Goal: Information Seeking & Learning: Learn about a topic

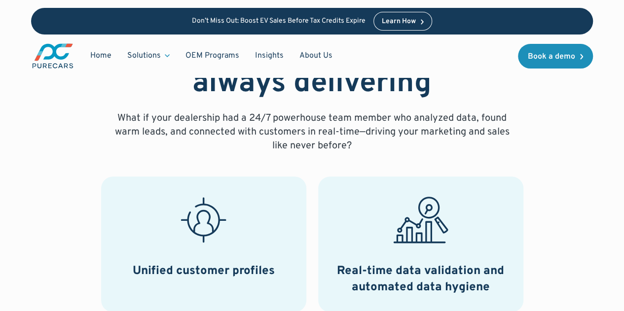
scroll to position [368, 0]
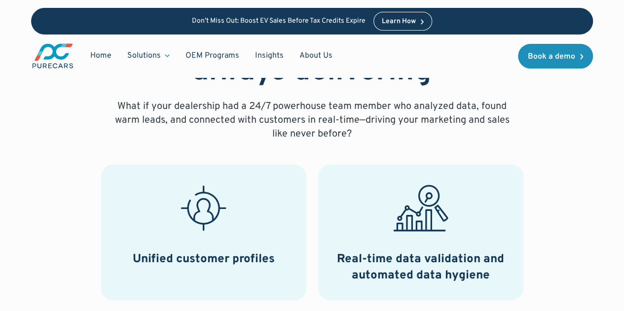
drag, startPoint x: 625, startPoint y: 33, endPoint x: 615, endPoint y: 74, distance: 42.6
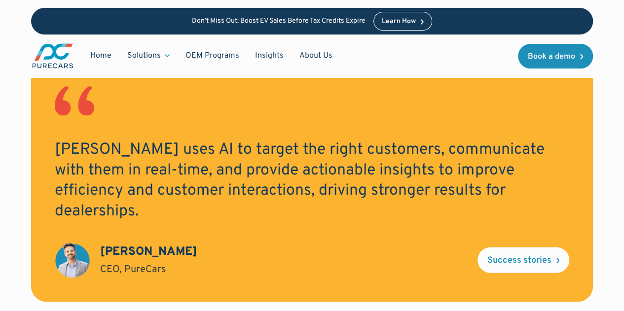
scroll to position [975, 0]
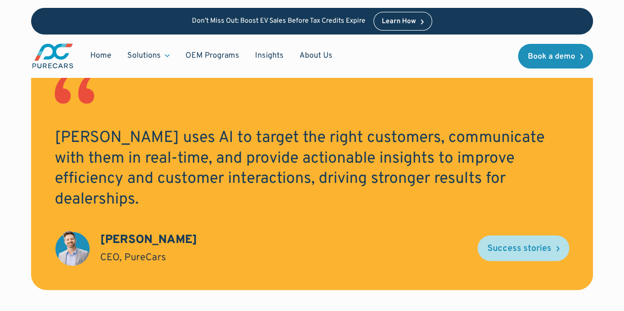
click at [536, 236] on link "Success stories" at bounding box center [523, 249] width 92 height 26
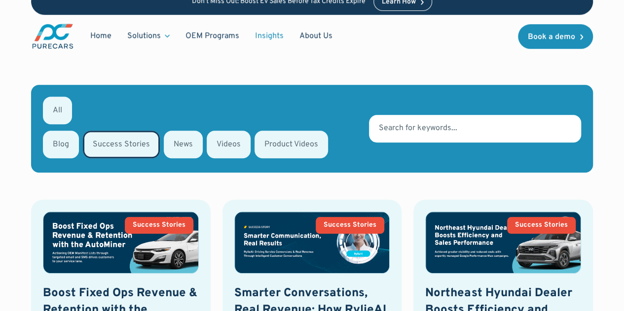
scroll to position [297, 0]
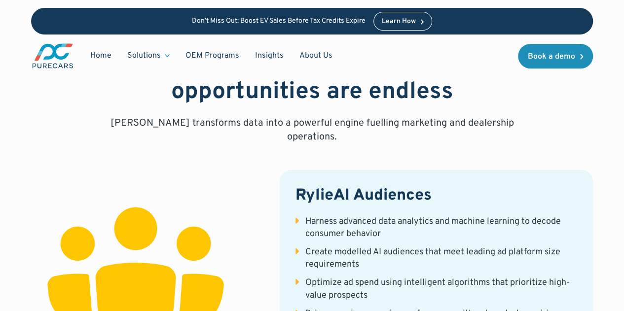
scroll to position [1186, 0]
